Goal: Transaction & Acquisition: Purchase product/service

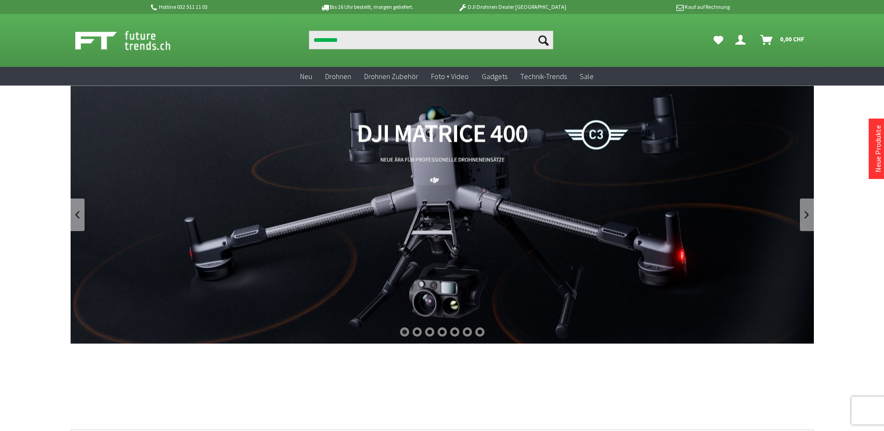
type input "**********"
drag, startPoint x: 547, startPoint y: 41, endPoint x: 533, endPoint y: 39, distance: 14.1
click at [547, 41] on icon "Suchen" at bounding box center [543, 40] width 10 height 10
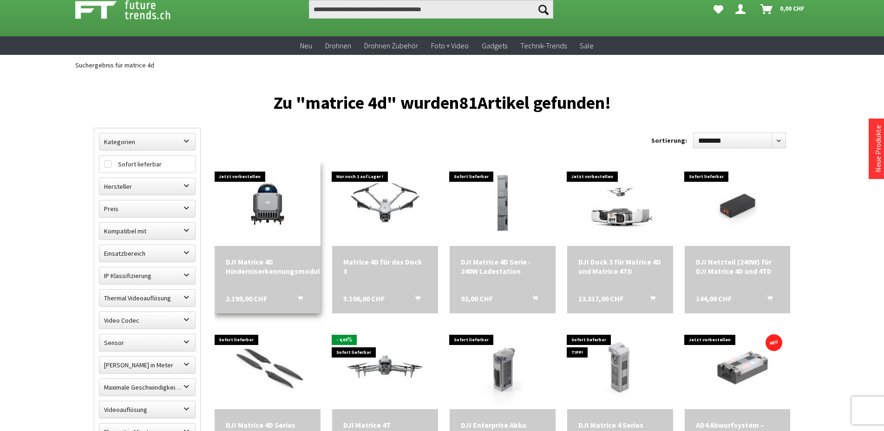
scroll to position [142, 0]
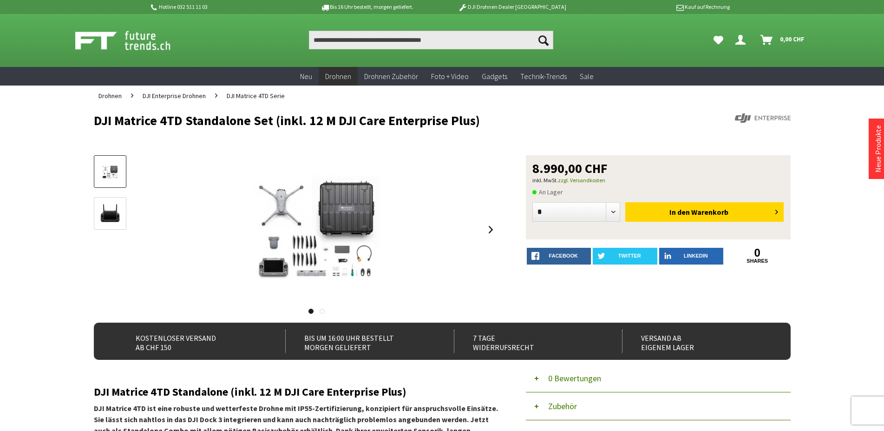
click at [315, 222] on img at bounding box center [317, 229] width 206 height 149
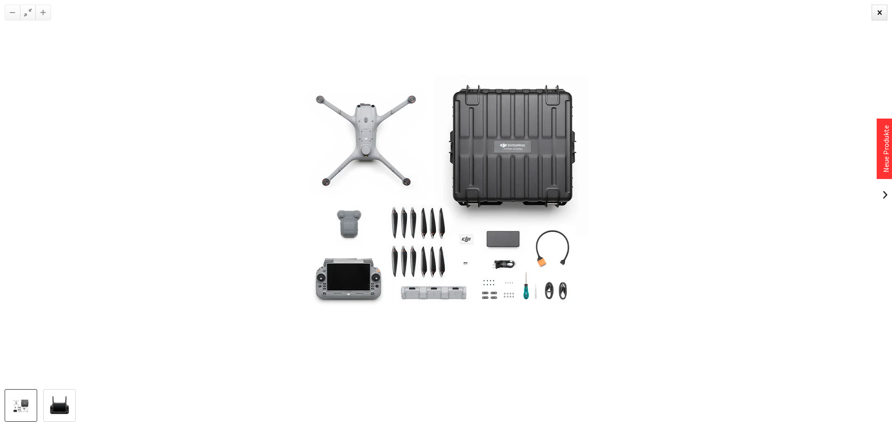
click at [244, 199] on img at bounding box center [446, 194] width 464 height 334
click at [877, 9] on div at bounding box center [879, 13] width 16 height 16
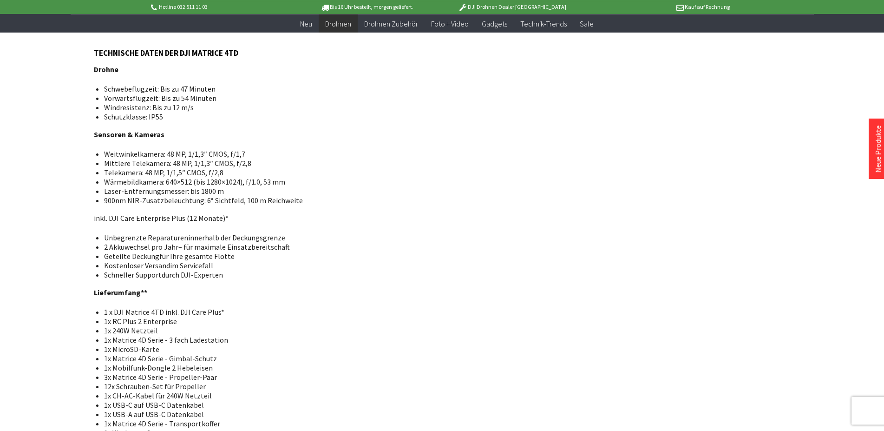
scroll to position [995, 0]
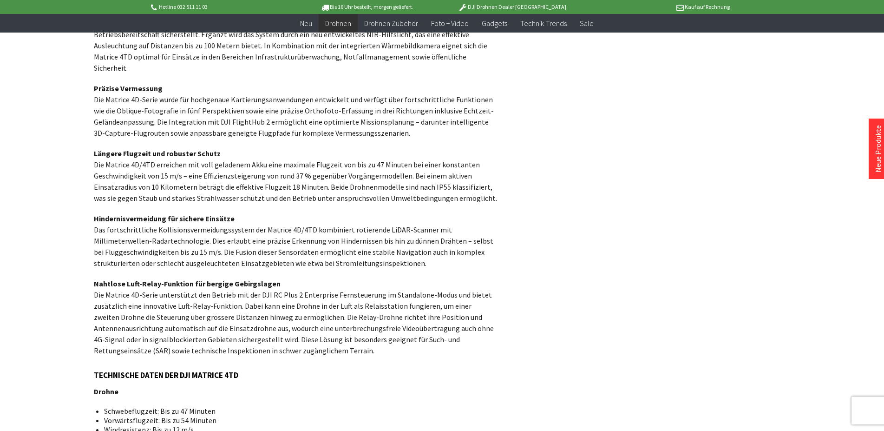
scroll to position [284, 0]
